Goal: Transaction & Acquisition: Purchase product/service

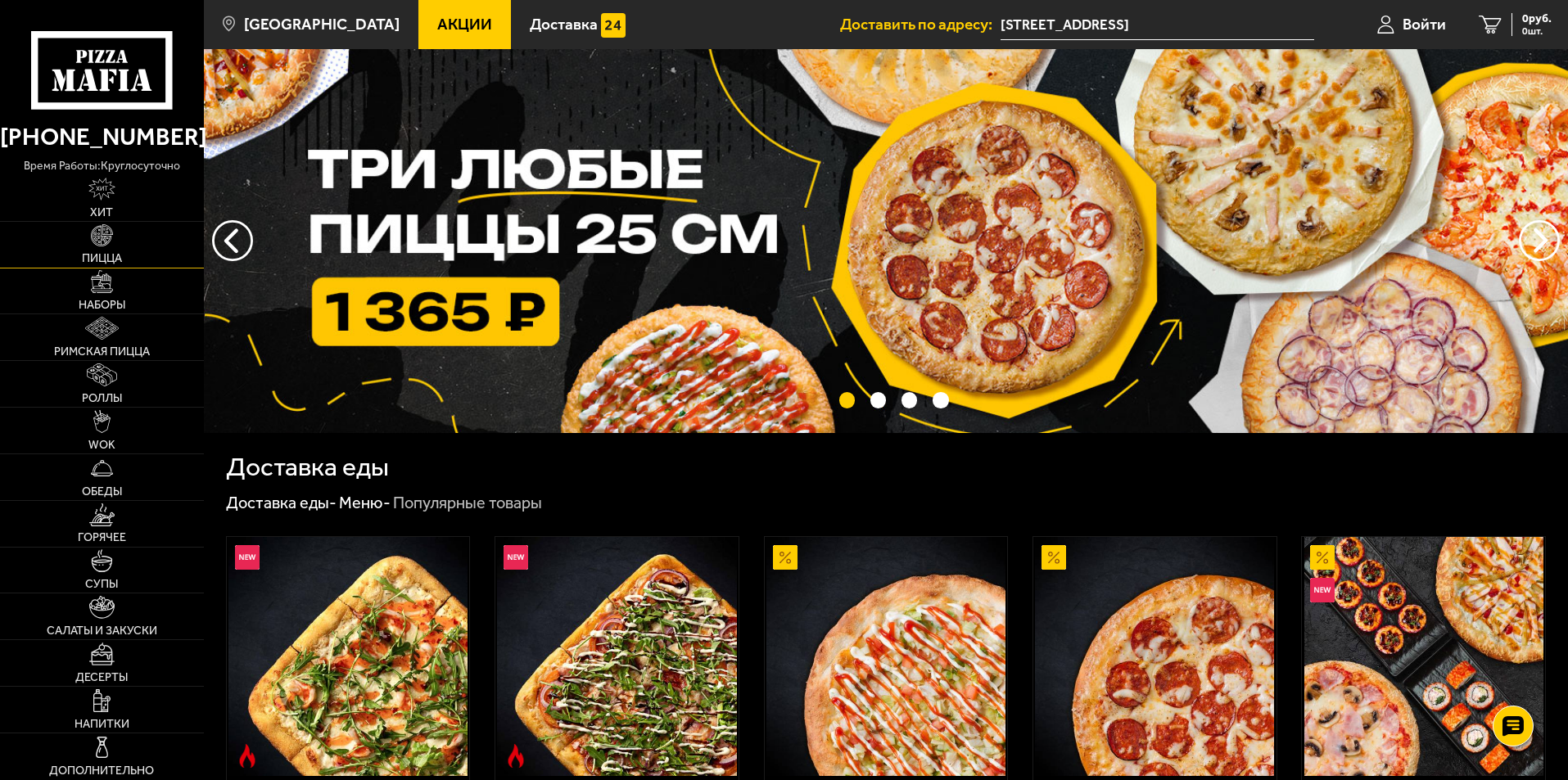
click at [106, 244] on img at bounding box center [102, 235] width 23 height 23
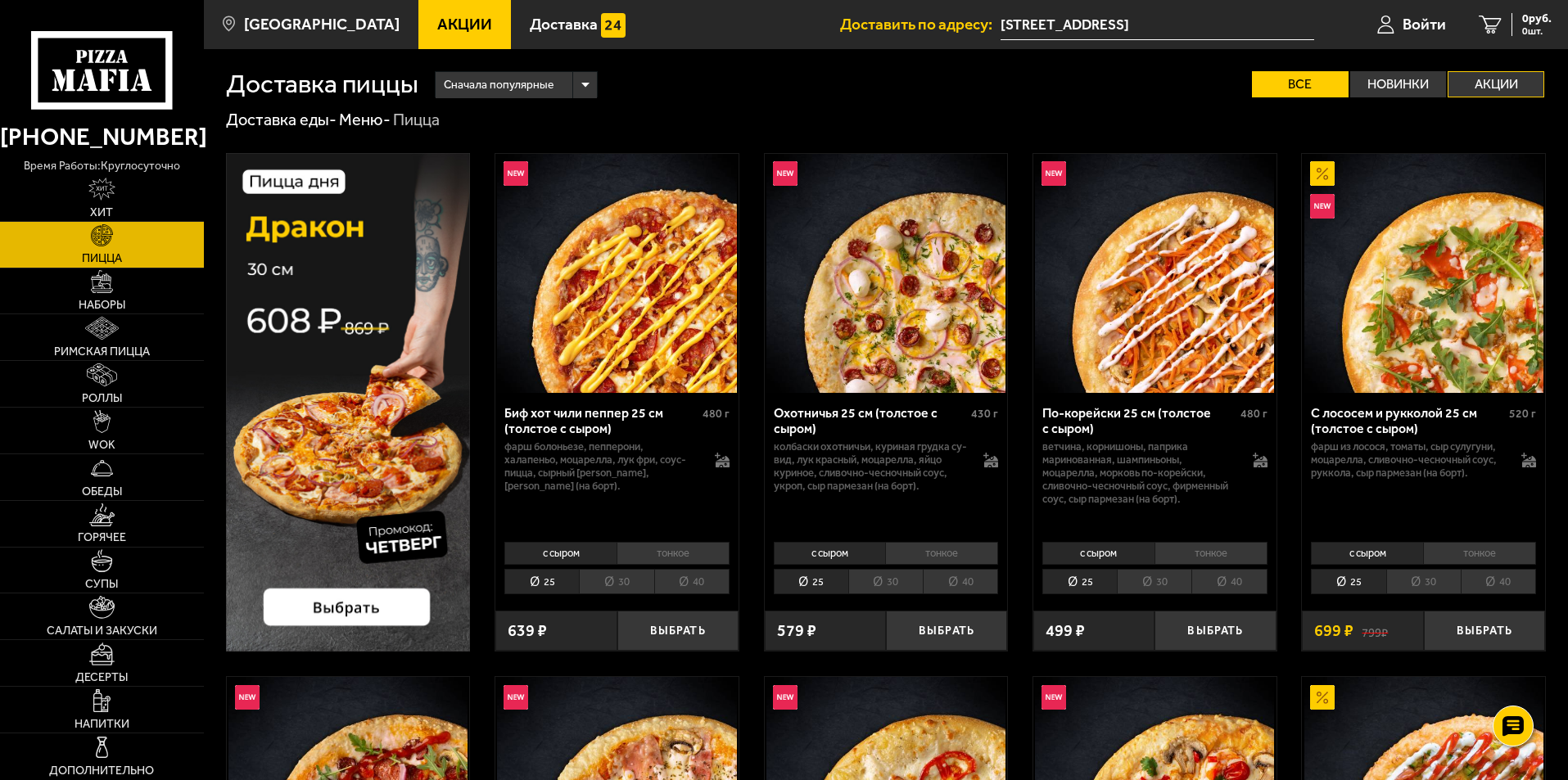
click at [1488, 90] on label "Акции" at bounding box center [1496, 84] width 97 height 26
click at [0, 0] on input "Акции" at bounding box center [0, 0] width 0 height 0
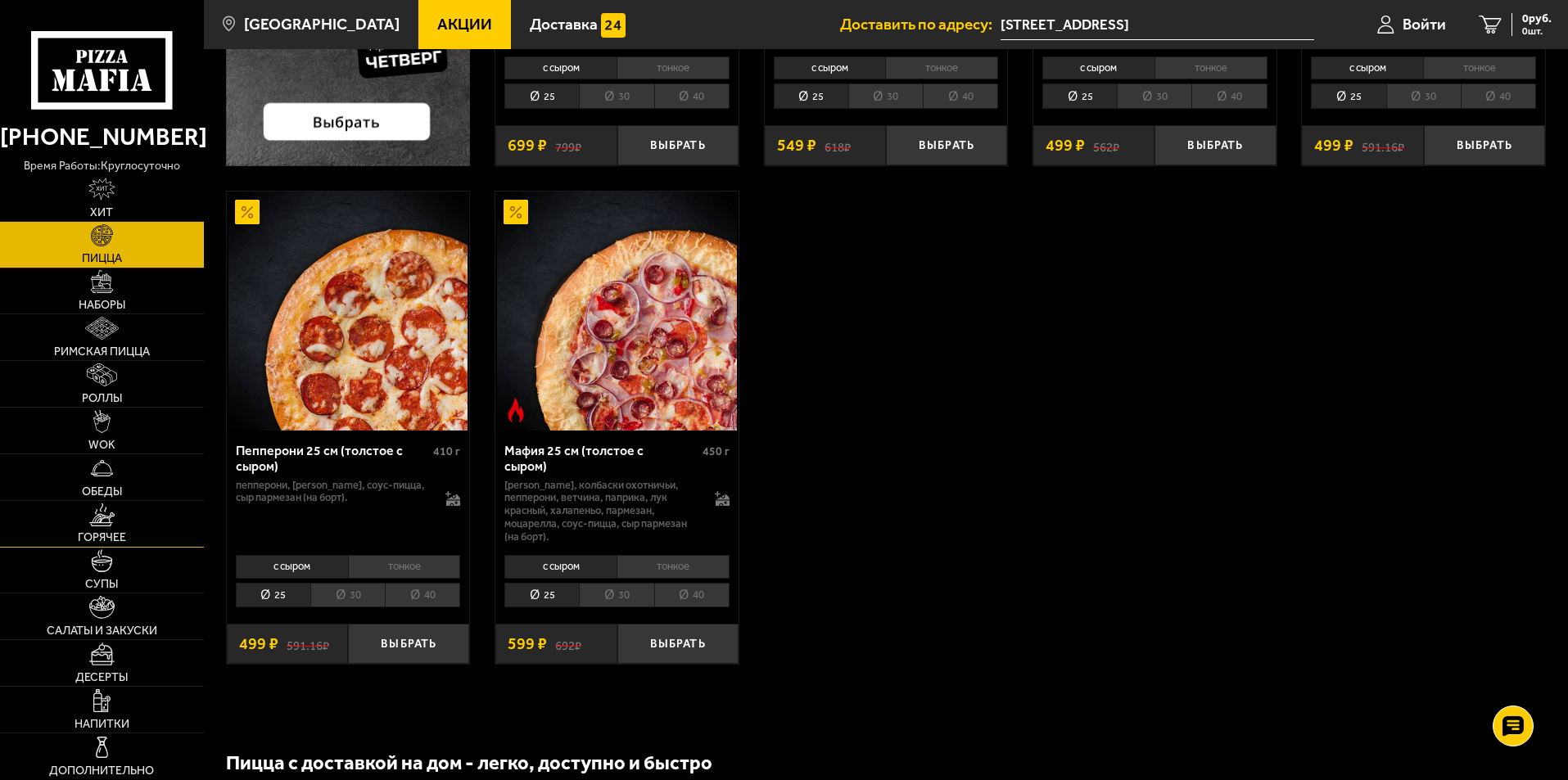
scroll to position [491, 0]
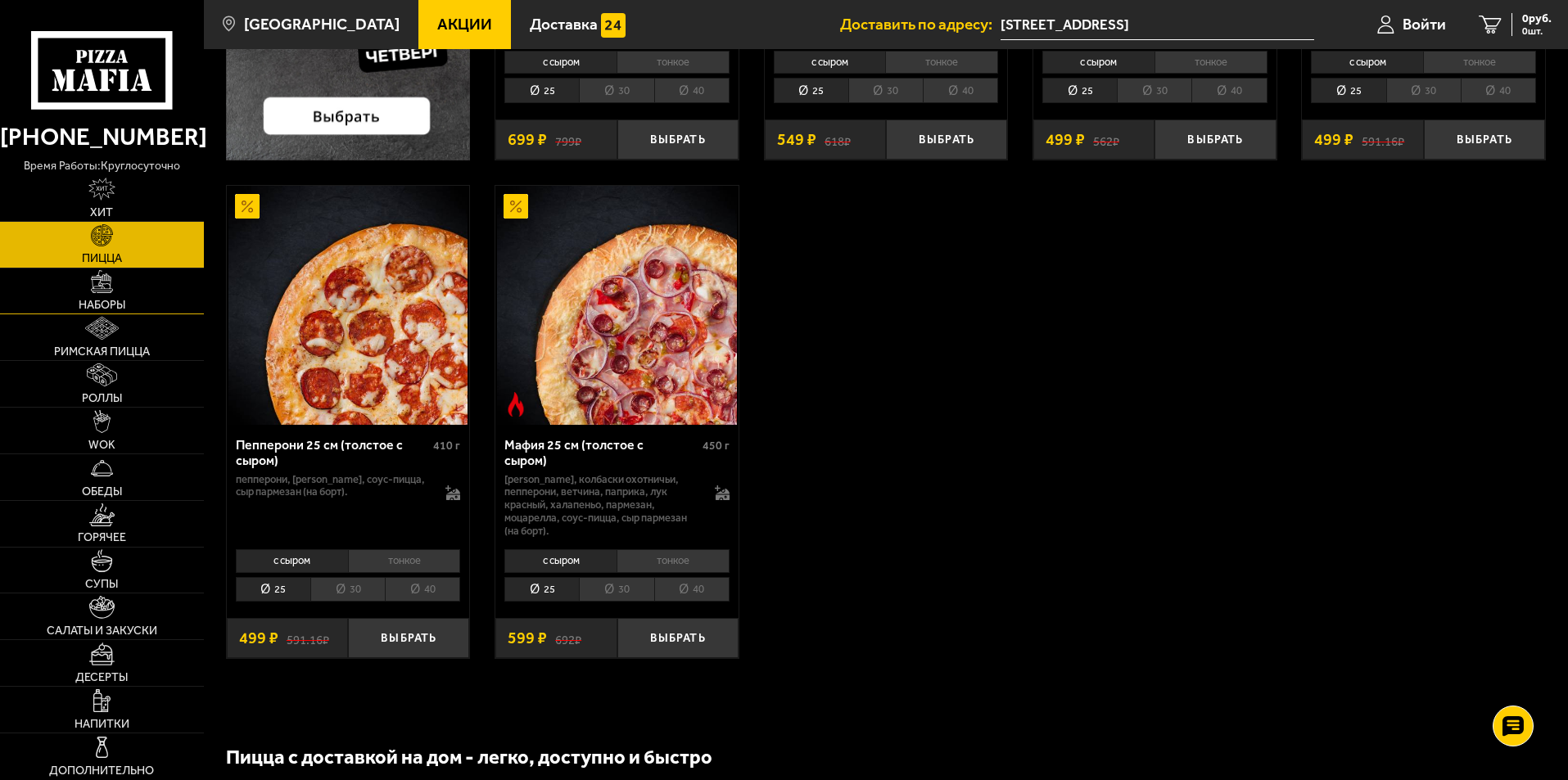
click at [104, 289] on img at bounding box center [102, 281] width 23 height 23
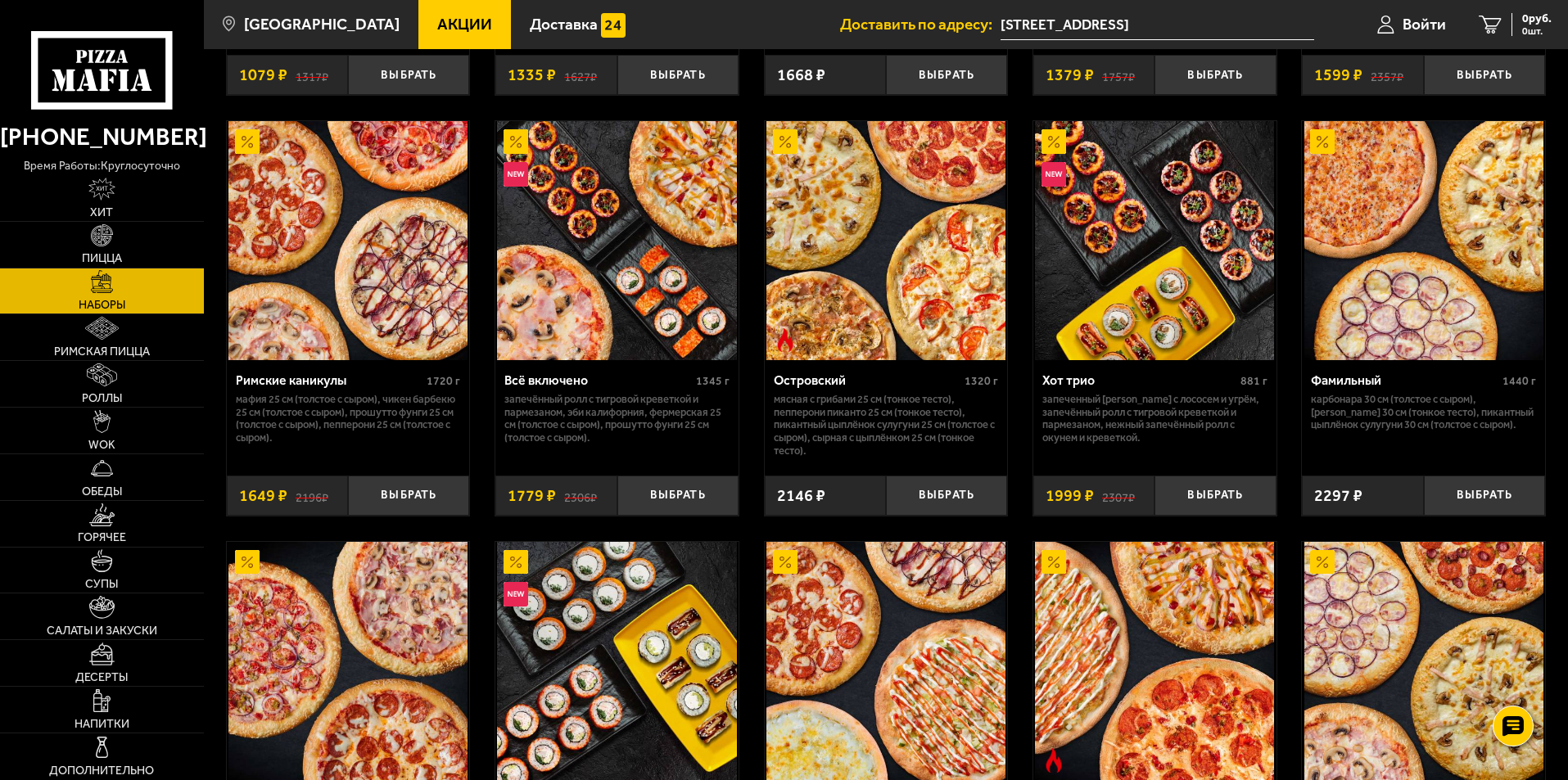
scroll to position [1228, 0]
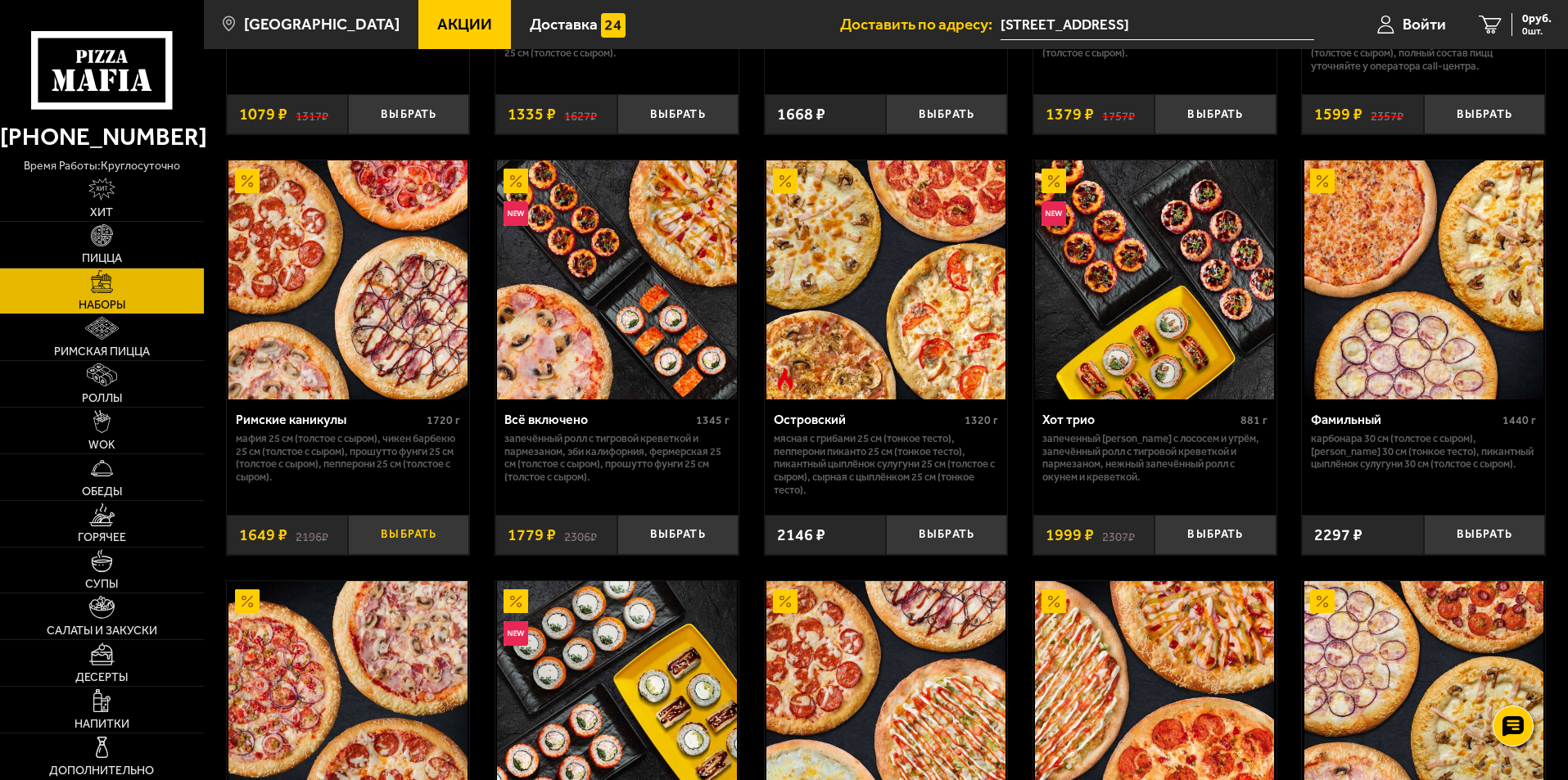
click at [396, 534] on button "Выбрать" at bounding box center [409, 535] width 121 height 40
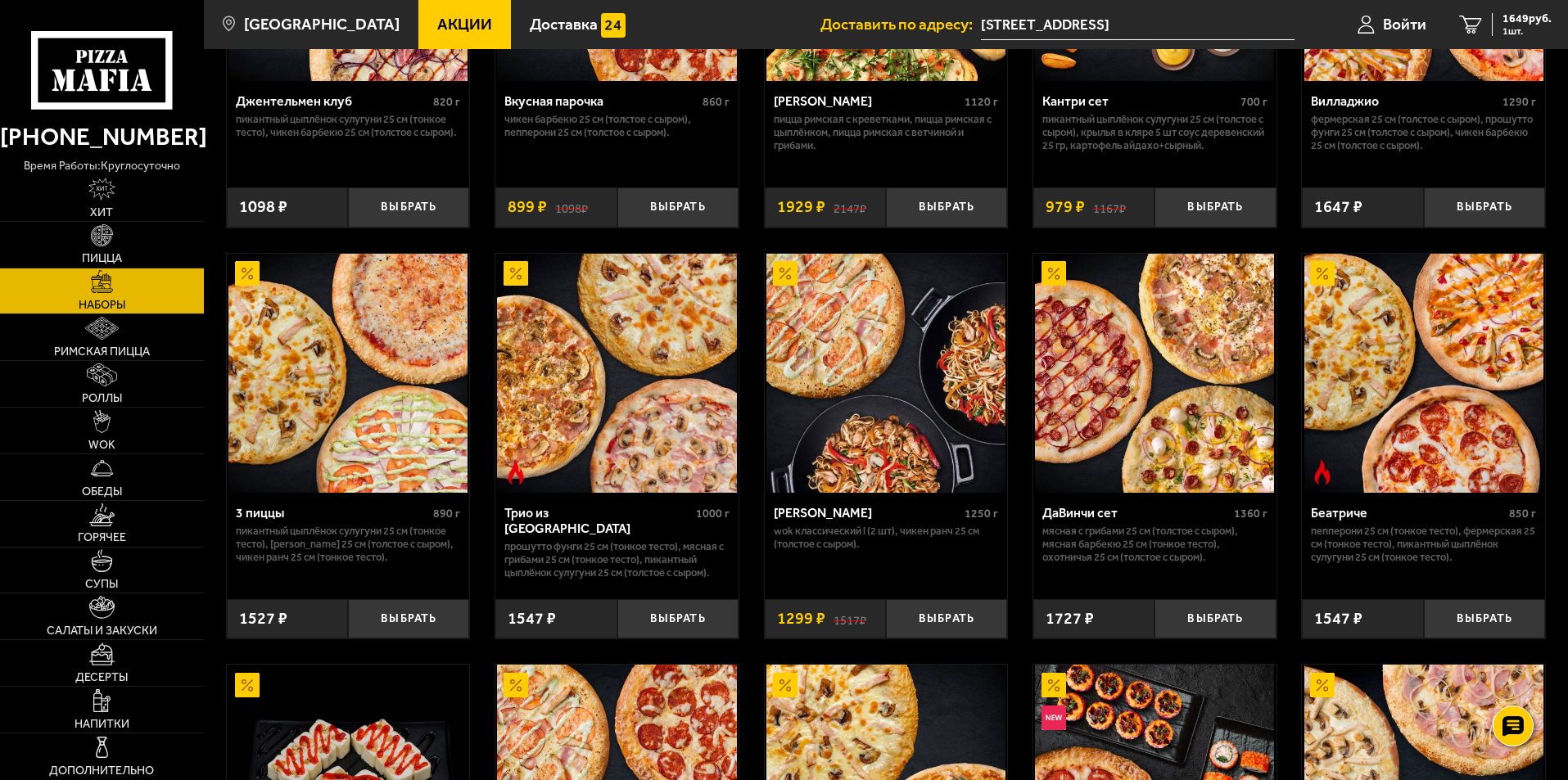
scroll to position [0, 0]
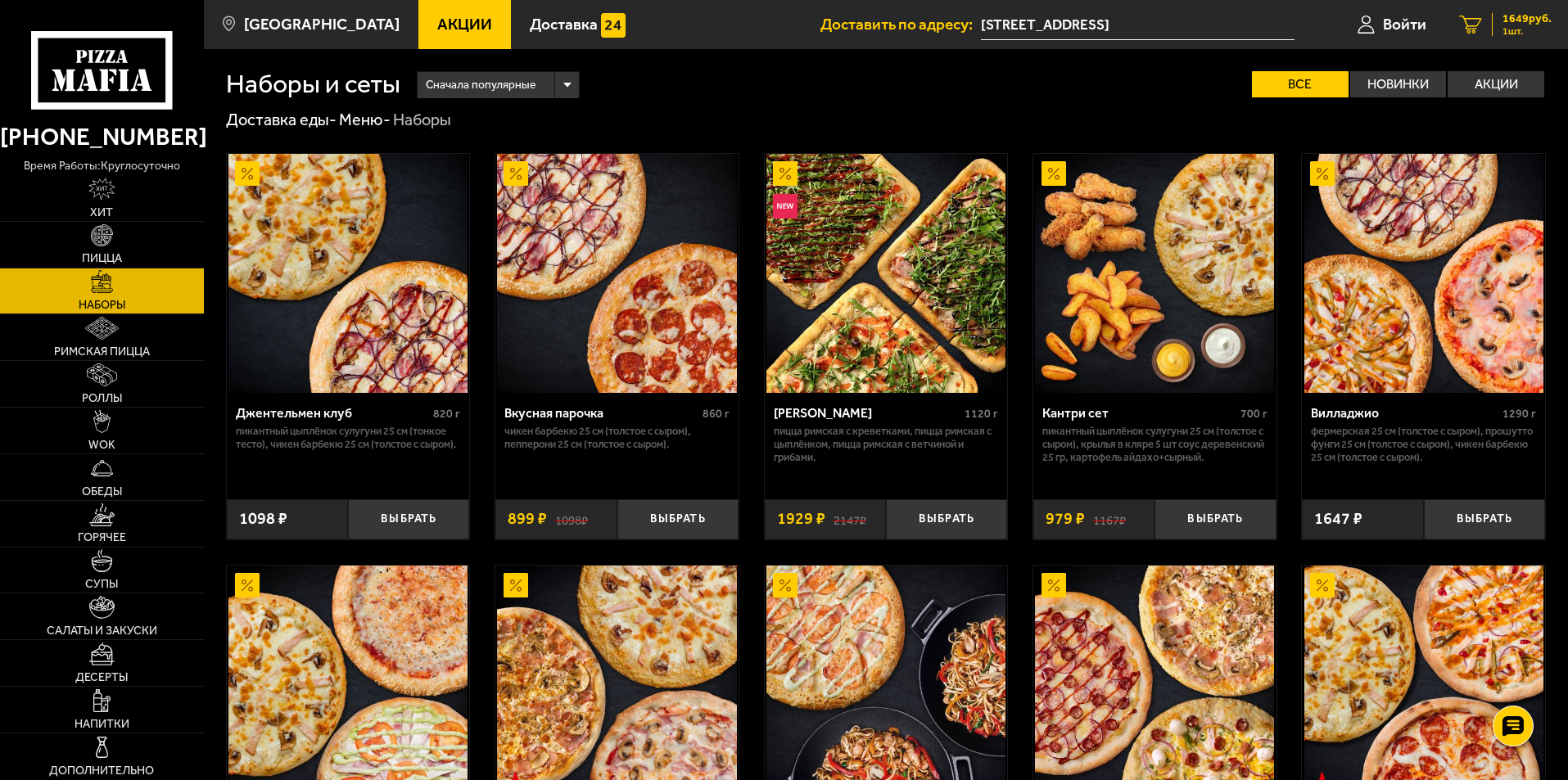
click at [1512, 24] on span "1649 руб." at bounding box center [1527, 19] width 49 height 12
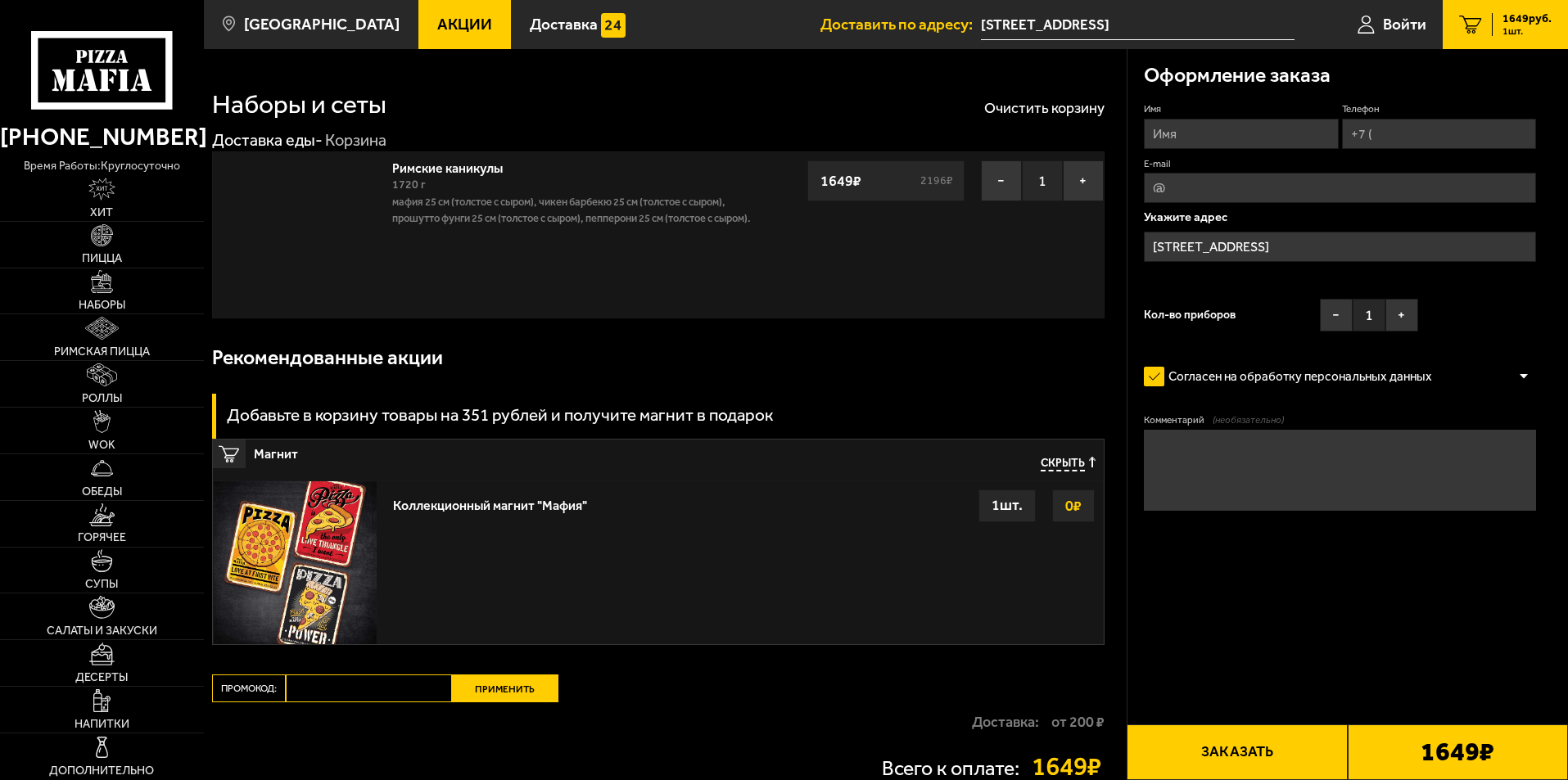
type input "улица Фучика, 21к2"
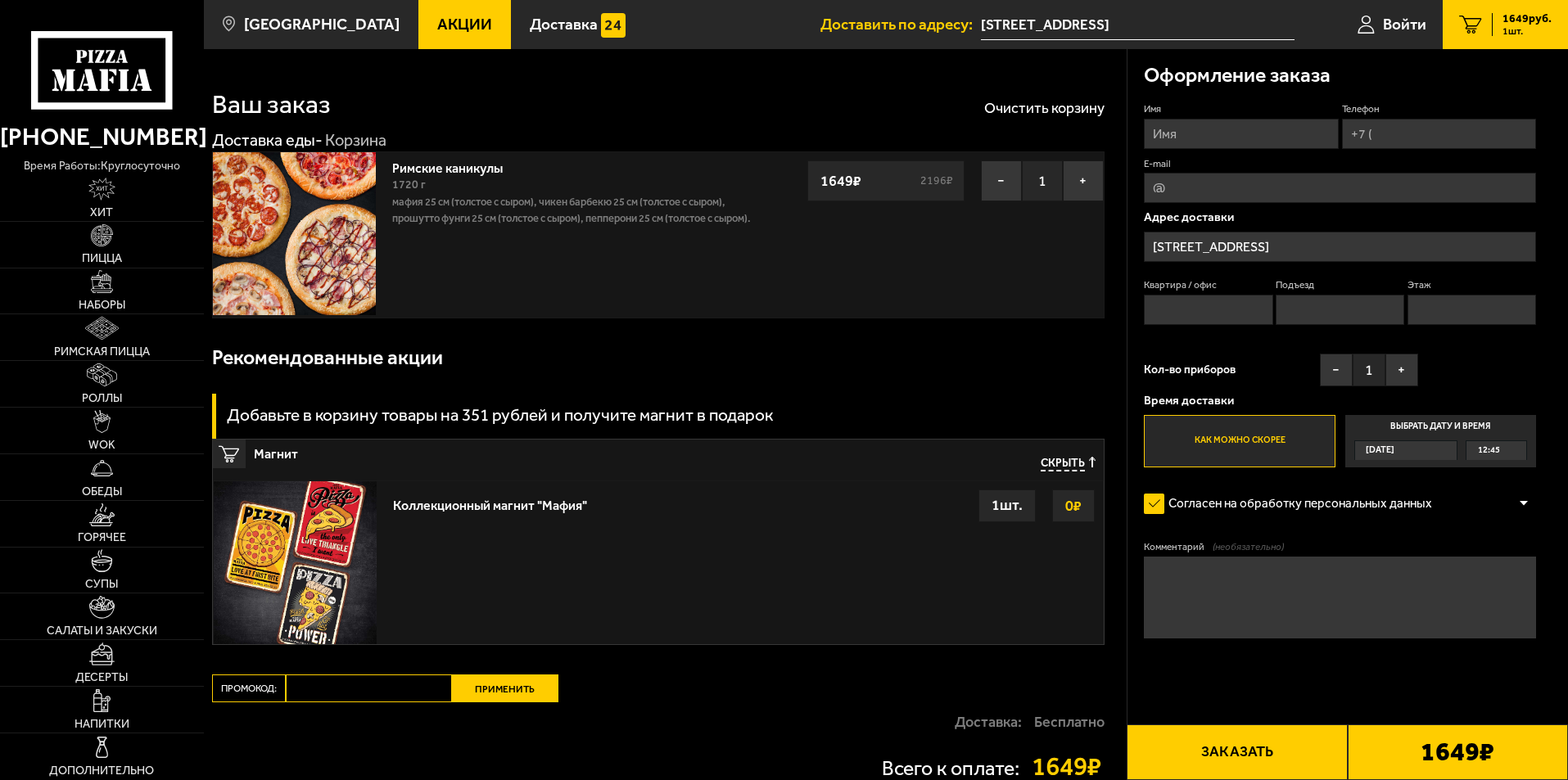
click at [1203, 142] on input "Имя" at bounding box center [1241, 134] width 194 height 31
type input "Гриша"
click at [1398, 133] on input "Телефон" at bounding box center [1439, 134] width 194 height 31
type input "+7 (904) 612-44-20"
click at [1240, 194] on input "E-mail" at bounding box center [1340, 188] width 392 height 31
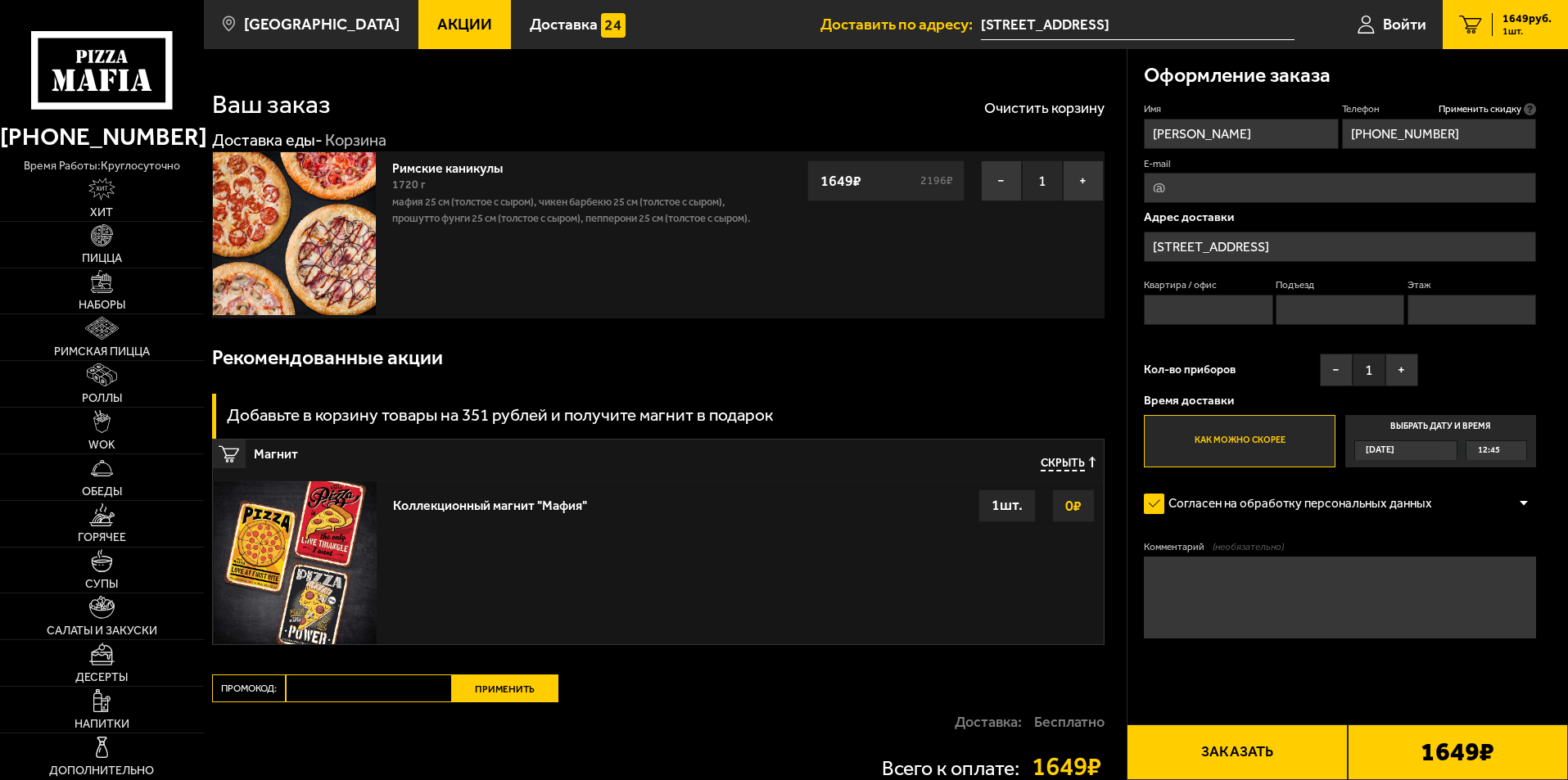
click at [1245, 309] on input "Квартира / офис" at bounding box center [1208, 310] width 129 height 31
type input "3"
click at [1326, 303] on input "Подъезд" at bounding box center [1340, 310] width 129 height 31
type input "3"
click at [1454, 303] on input "Этаж" at bounding box center [1471, 310] width 129 height 31
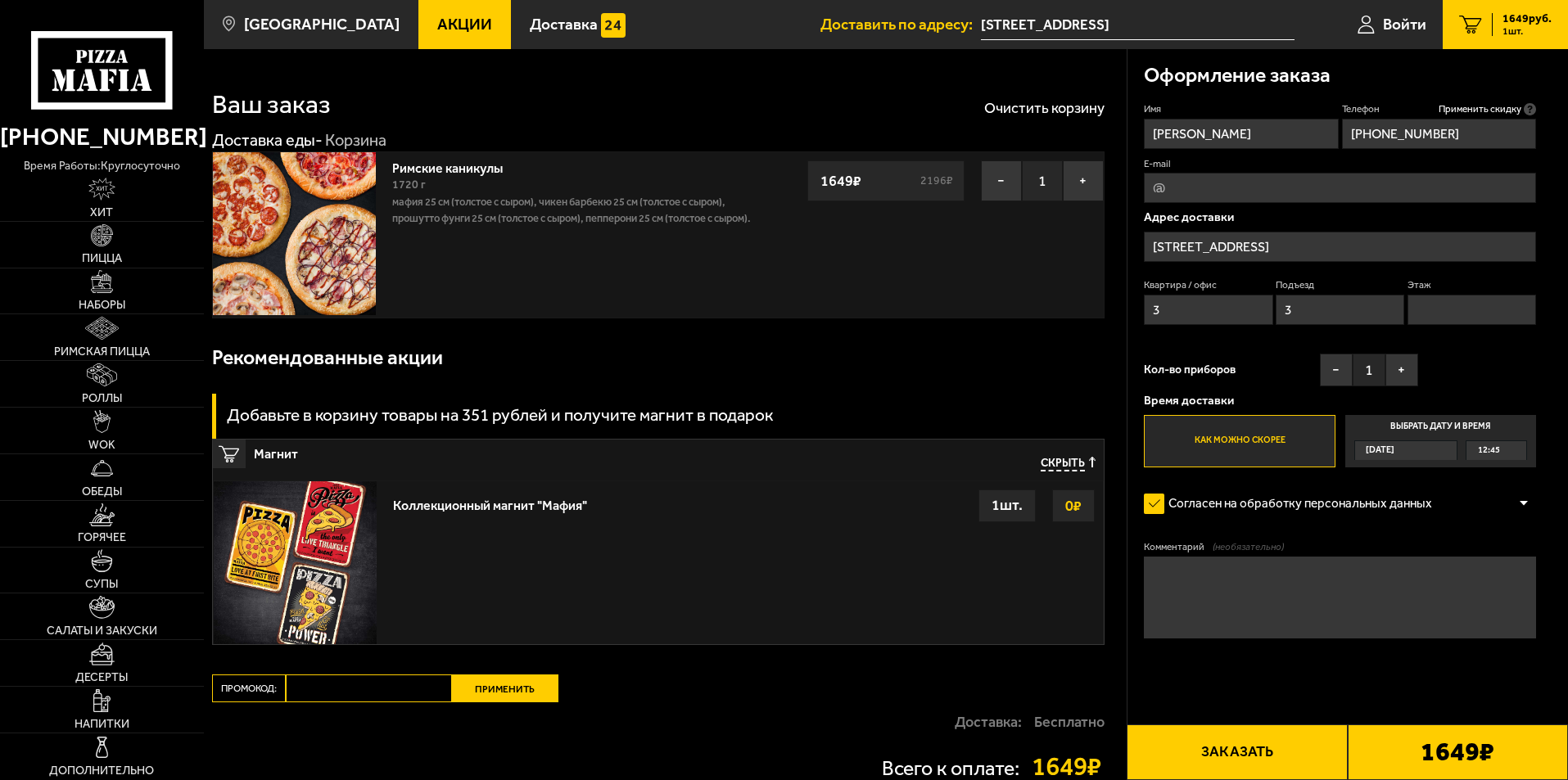
type input "1"
click at [1010, 507] on div "1 шт." at bounding box center [1008, 506] width 58 height 32
click at [1248, 439] on label "Как можно скорее" at bounding box center [1240, 441] width 191 height 52
click at [0, 0] on input "Как можно скорее" at bounding box center [0, 0] width 0 height 0
click at [1157, 500] on label "Согласен на обработку персональных данных" at bounding box center [1296, 504] width 305 height 32
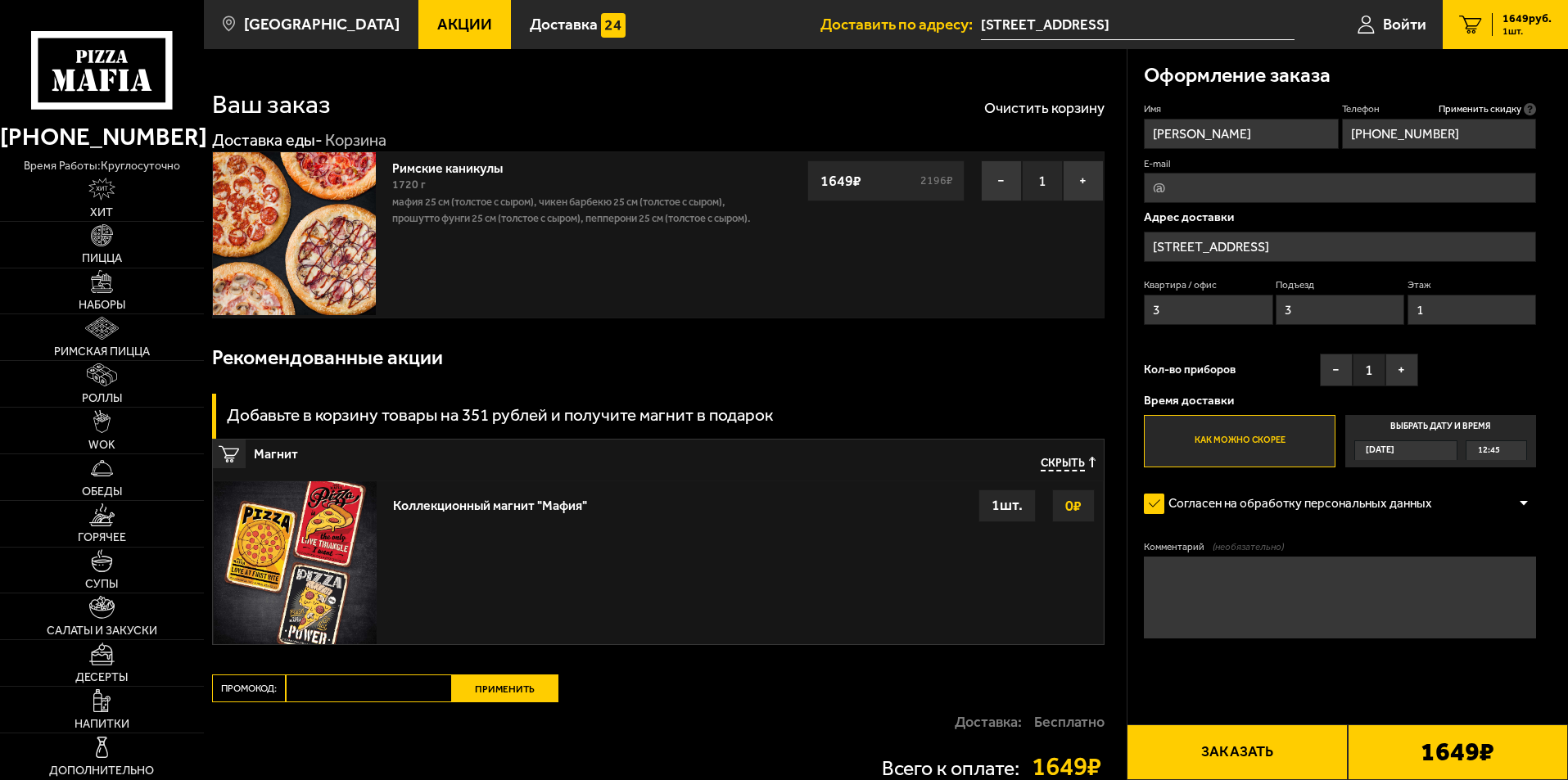
click at [0, 0] on input "Согласен на обработку персональных данных" at bounding box center [0, 0] width 0 height 0
click at [1239, 578] on textarea "Комментарий (необязательно)" at bounding box center [1340, 597] width 392 height 82
type textarea "б"
click at [1156, 513] on label "Согласен на обработку персональных данных" at bounding box center [1296, 504] width 305 height 32
click at [0, 0] on input "Согласен на обработку персональных данных" at bounding box center [0, 0] width 0 height 0
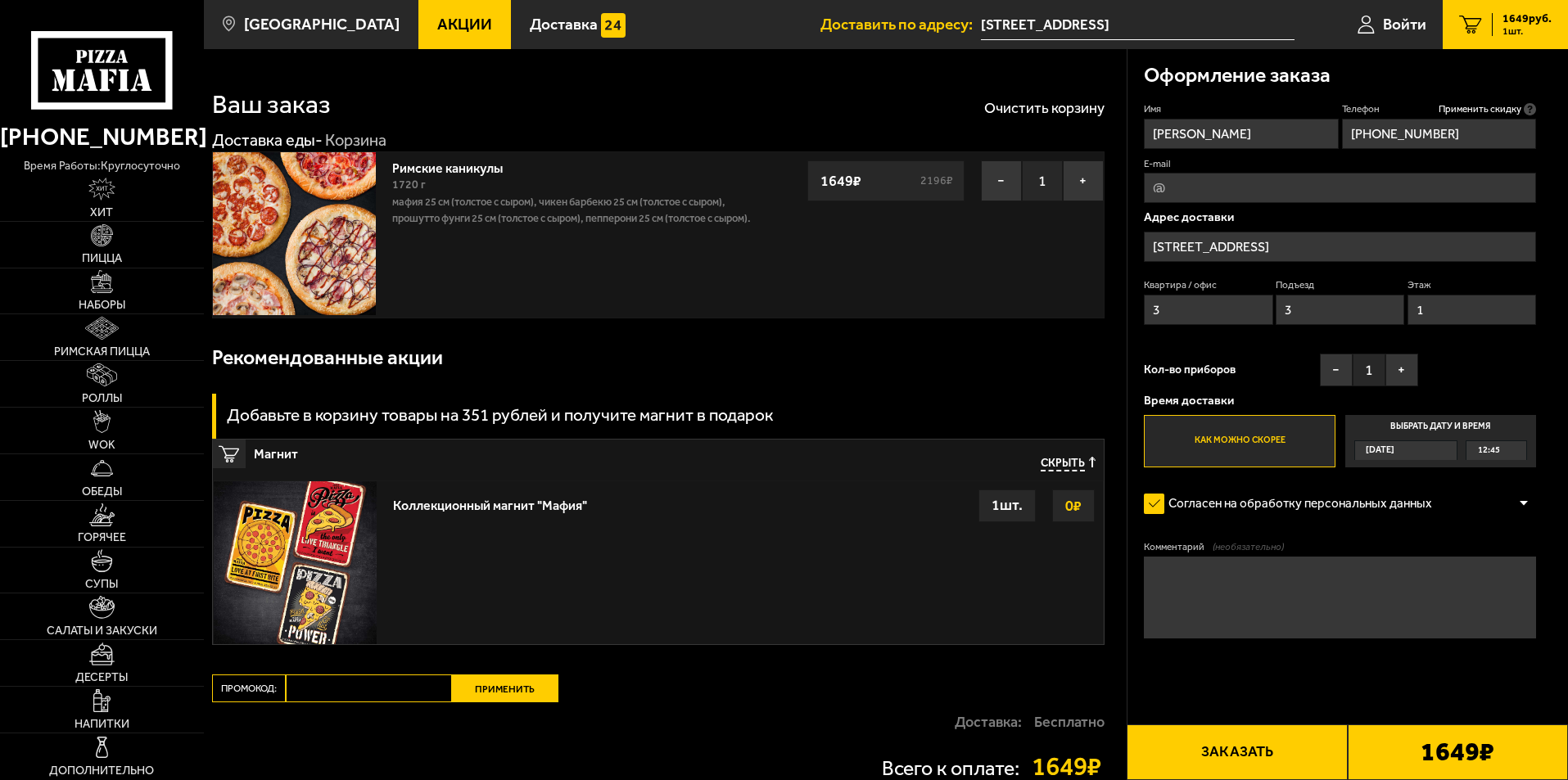
click at [1236, 746] on button "Заказать" at bounding box center [1237, 752] width 220 height 56
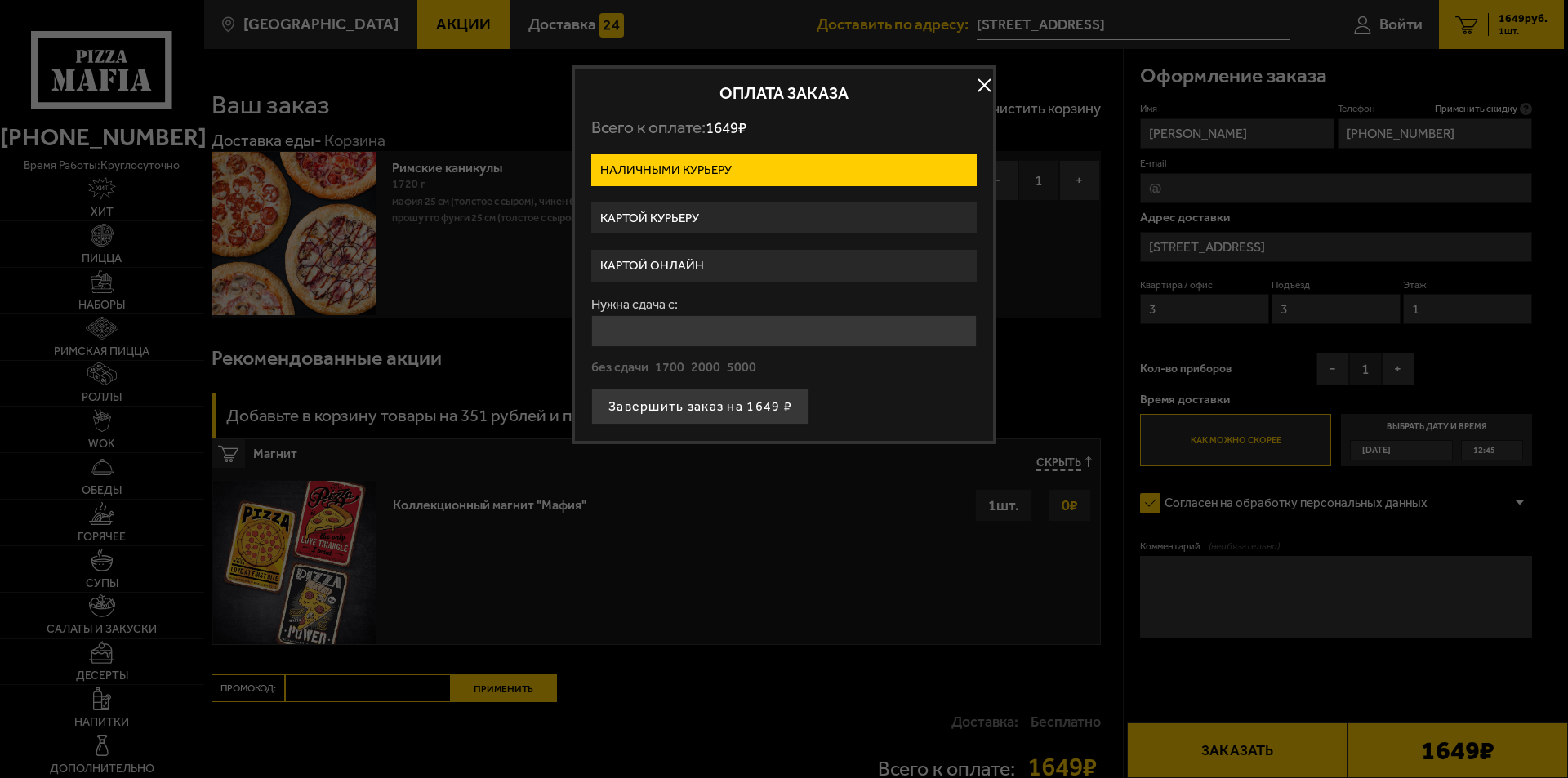
click at [680, 217] on label "Картой курьеру" at bounding box center [784, 218] width 385 height 31
click at [0, 0] on input "Картой курьеру" at bounding box center [0, 0] width 0 height 0
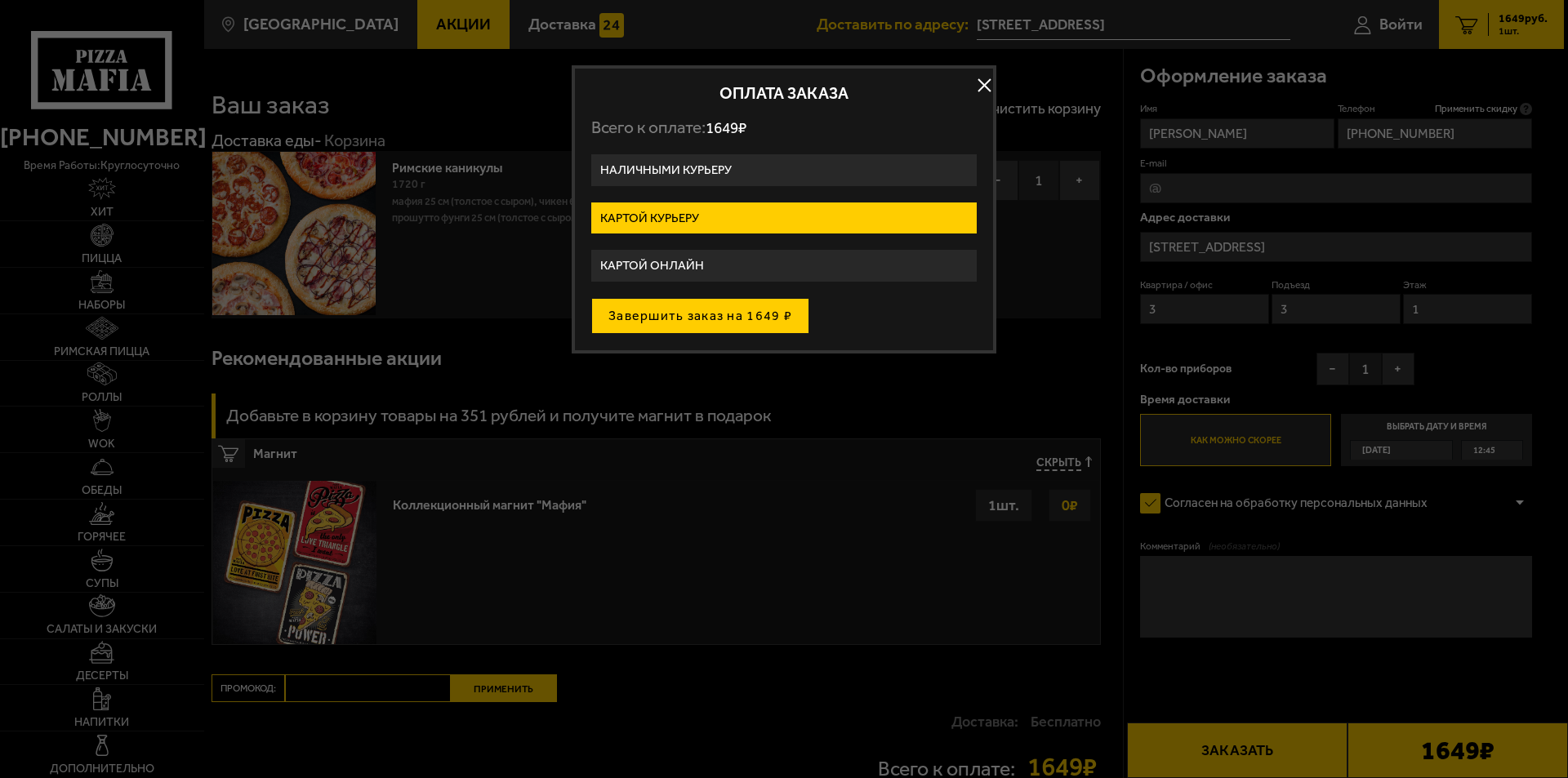
click at [718, 315] on button "Завершить заказ на 1649 ₽" at bounding box center [700, 316] width 218 height 36
